Goal: Transaction & Acquisition: Purchase product/service

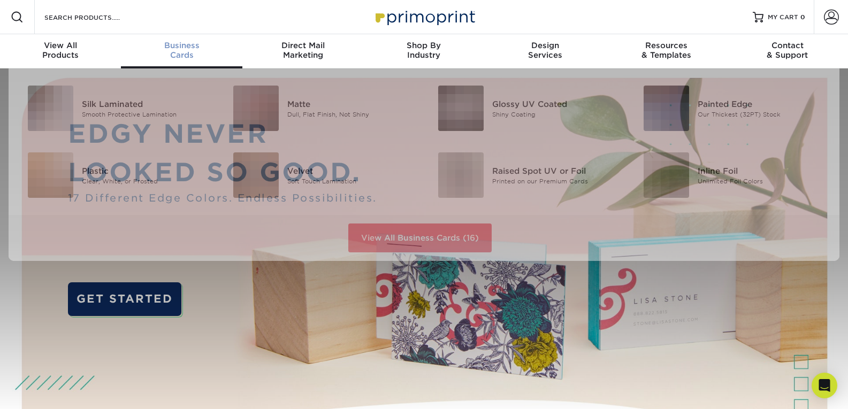
click at [189, 51] on div "Business Cards" at bounding box center [181, 50] width 121 height 19
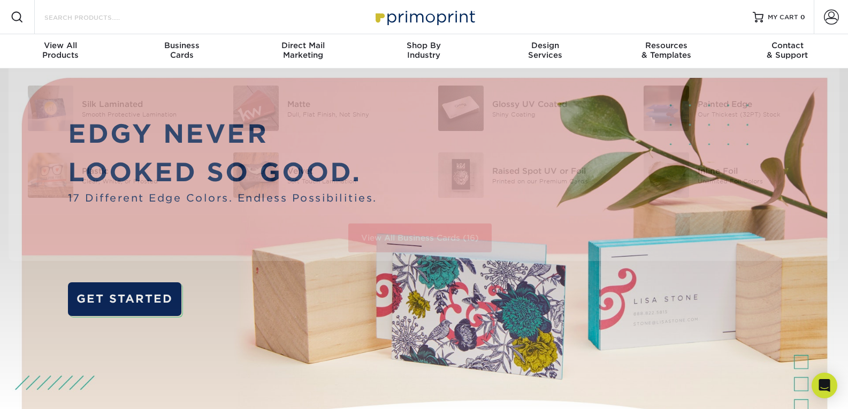
click at [85, 22] on input "Search Products" at bounding box center [95, 17] width 104 height 13
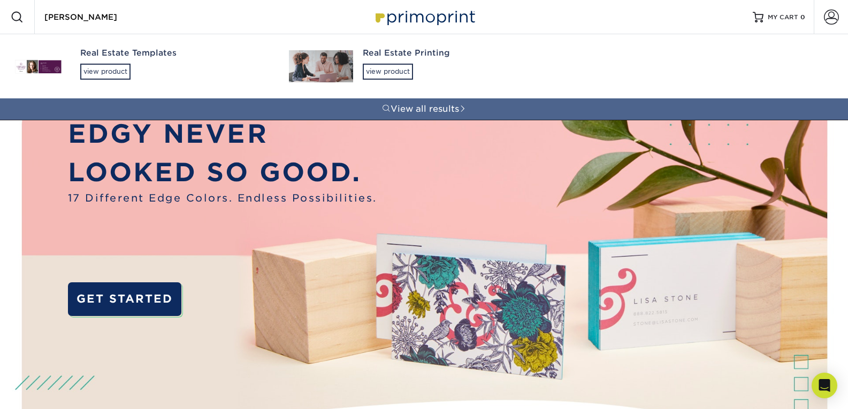
type input "keller williams"
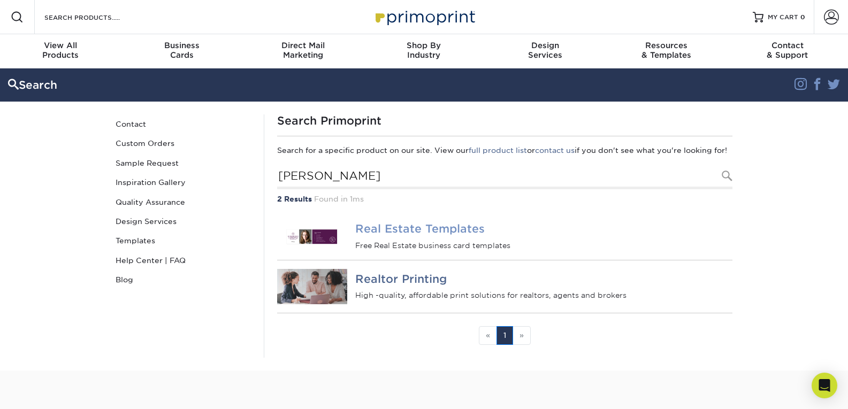
click at [454, 235] on h4 "Real Estate Templates" at bounding box center [543, 229] width 377 height 13
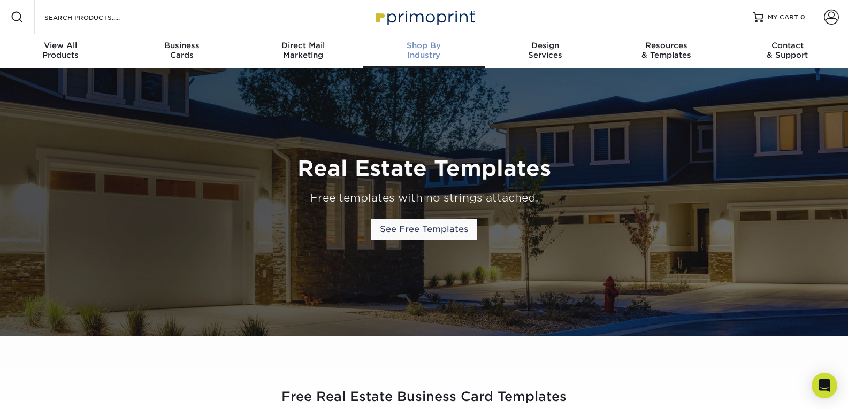
click at [428, 41] on span "Shop By" at bounding box center [423, 46] width 121 height 10
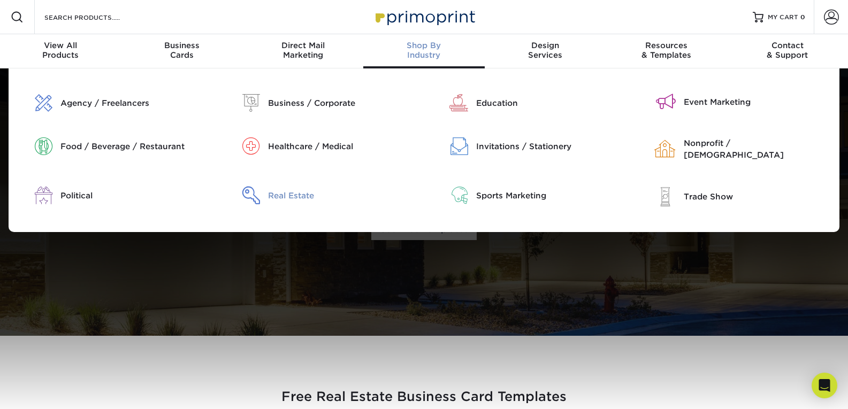
drag, startPoint x: 281, startPoint y: 179, endPoint x: 281, endPoint y: 186, distance: 6.4
click at [281, 181] on div "Agency / Freelancers Business / Corporate Education Political" at bounding box center [424, 150] width 831 height 164
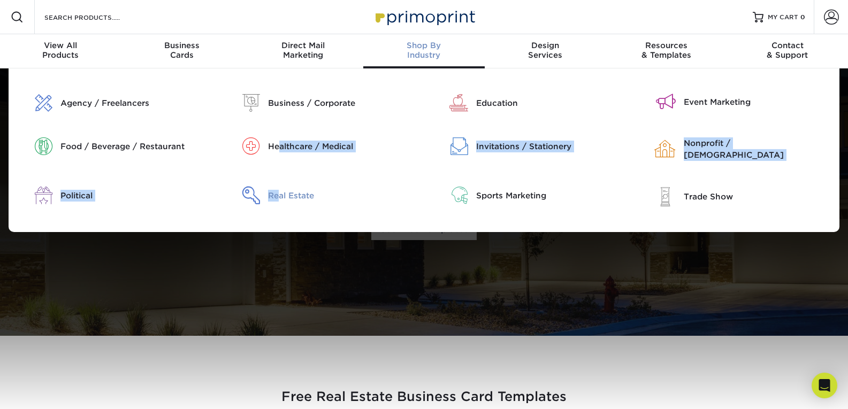
click at [282, 190] on div "Real Estate" at bounding box center [342, 196] width 148 height 12
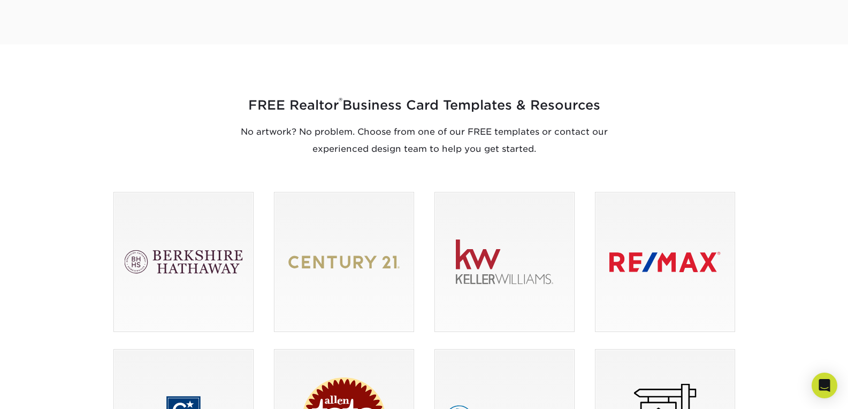
scroll to position [696, 0]
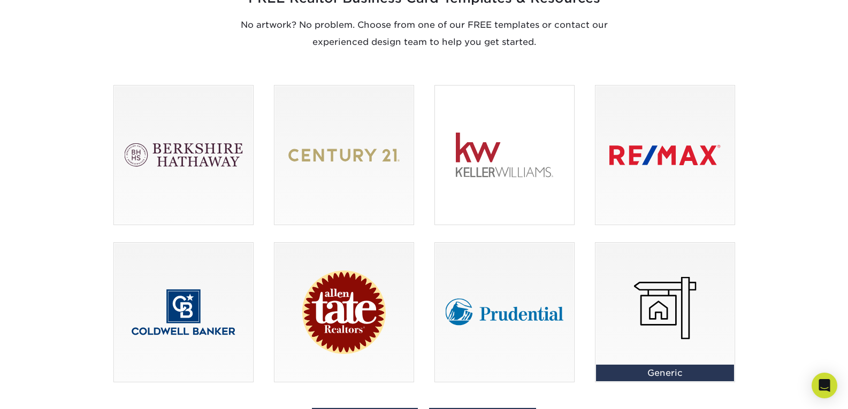
click at [472, 185] on div at bounding box center [504, 155] width 139 height 139
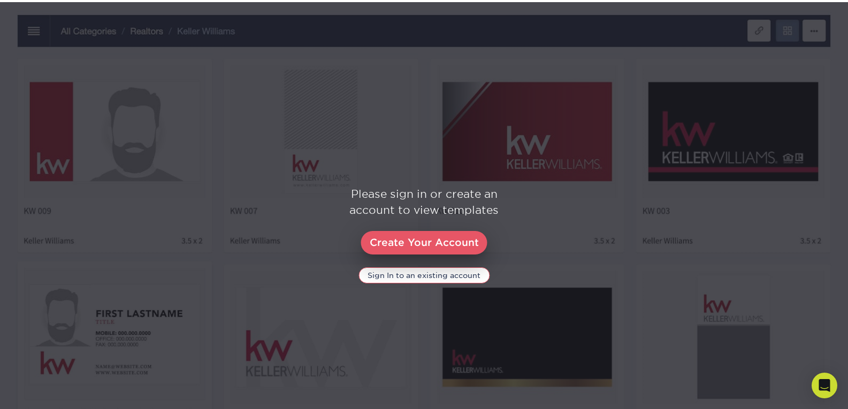
scroll to position [589, 0]
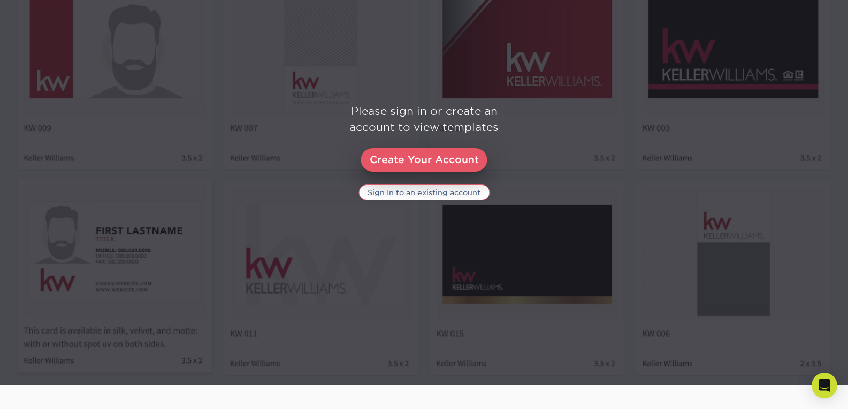
click at [411, 195] on link "Sign In to an existing account" at bounding box center [424, 193] width 131 height 16
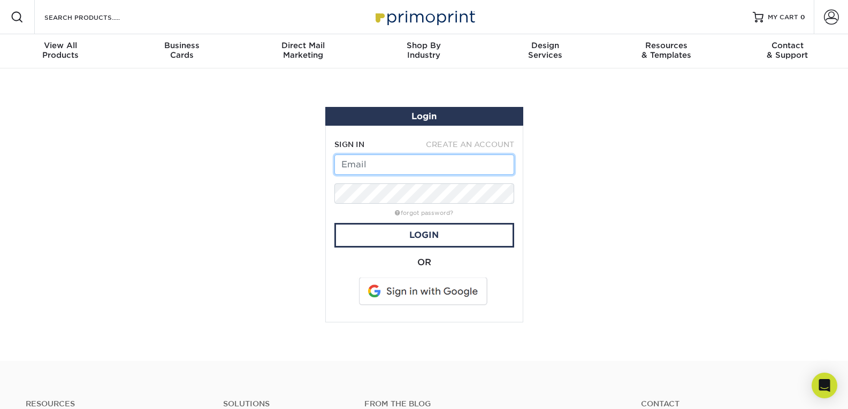
click at [410, 169] on input "text" at bounding box center [424, 165] width 180 height 20
click at [414, 285] on span at bounding box center [424, 292] width 136 height 28
click at [390, 166] on input "asmith" at bounding box center [424, 165] width 180 height 20
type input "[EMAIL_ADDRESS][DOMAIN_NAME]"
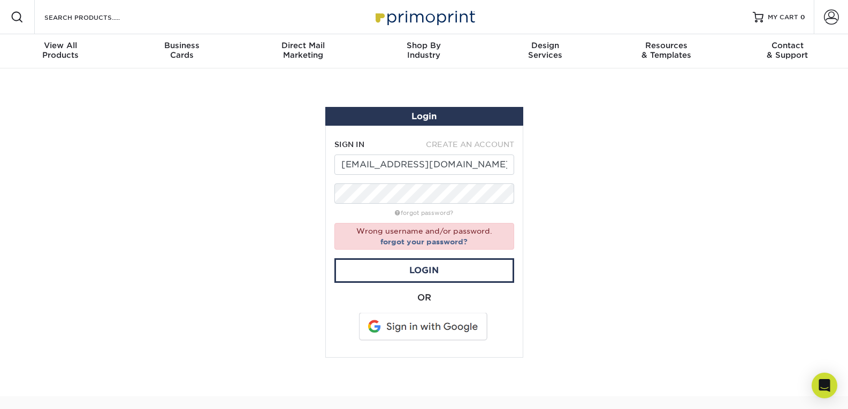
click at [396, 327] on span at bounding box center [424, 327] width 136 height 28
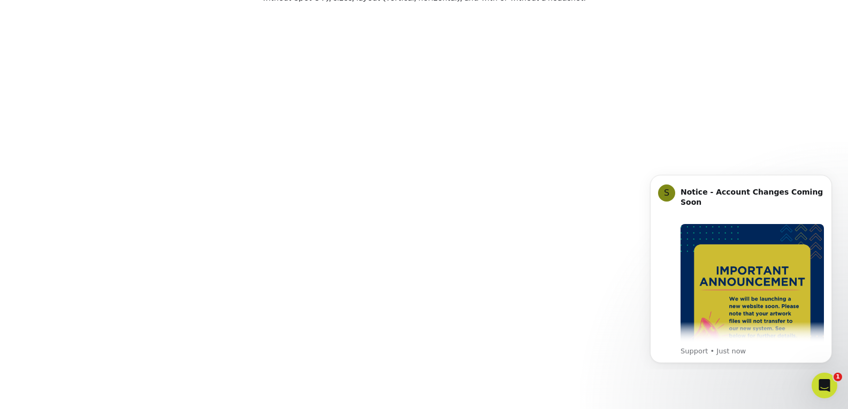
scroll to position [549, 0]
click at [825, 180] on button "Dismiss notification" at bounding box center [829, 178] width 14 height 14
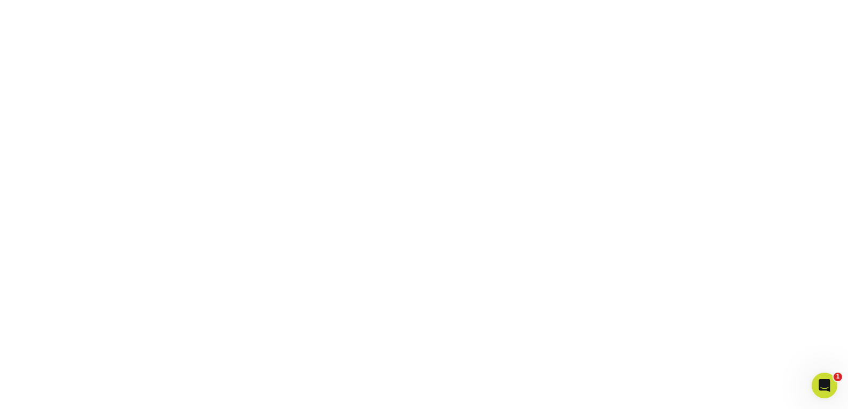
scroll to position [454, 0]
